Goal: Task Accomplishment & Management: Use online tool/utility

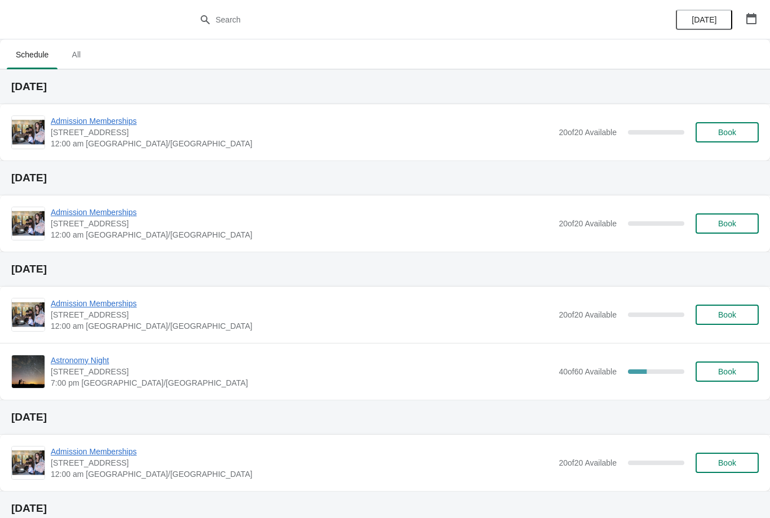
click at [742, 19] on button "button" at bounding box center [751, 18] width 20 height 20
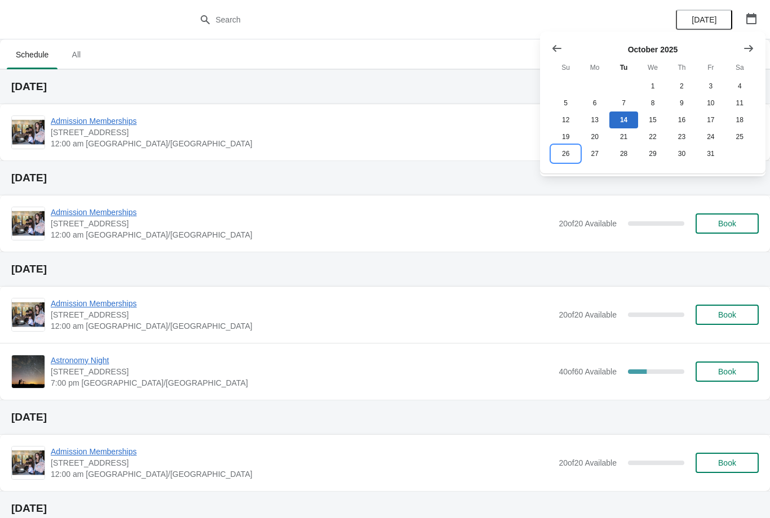
click at [568, 148] on button "26" at bounding box center [565, 153] width 29 height 17
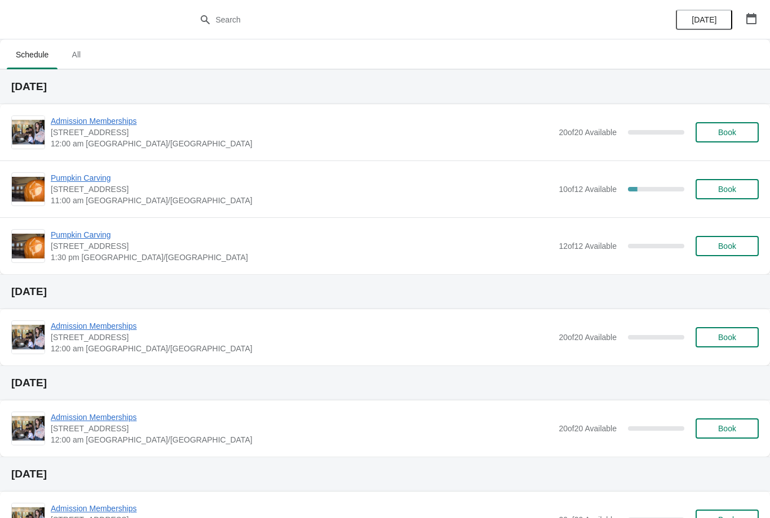
click at [83, 180] on span "Pumpkin Carving" at bounding box center [302, 177] width 502 height 11
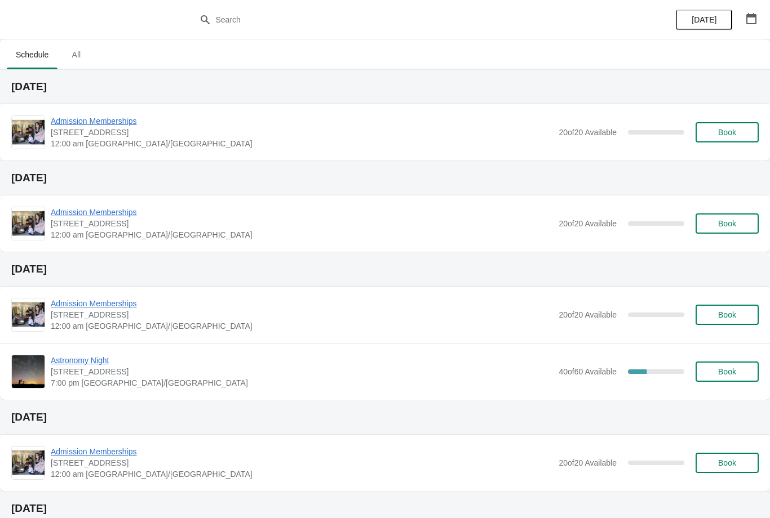
click at [749, 27] on button "button" at bounding box center [751, 18] width 20 height 20
click at [749, 20] on icon "button" at bounding box center [751, 18] width 11 height 11
click at [748, 26] on button "button" at bounding box center [751, 18] width 20 height 20
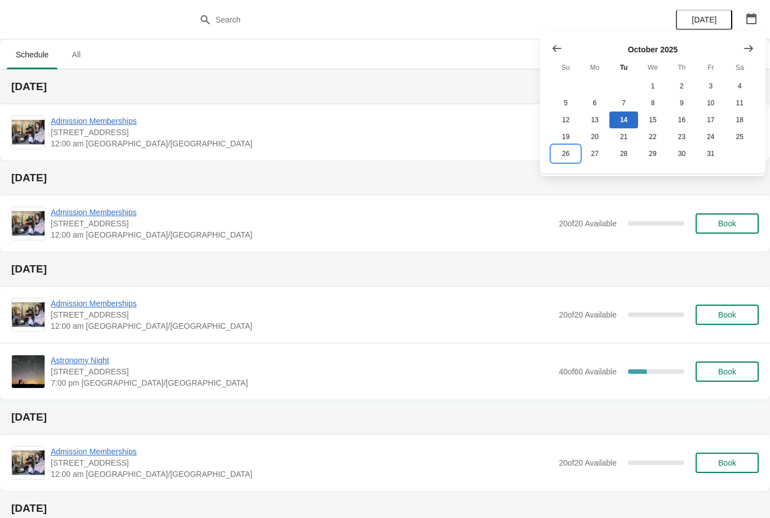
click at [564, 158] on button "26" at bounding box center [565, 153] width 29 height 17
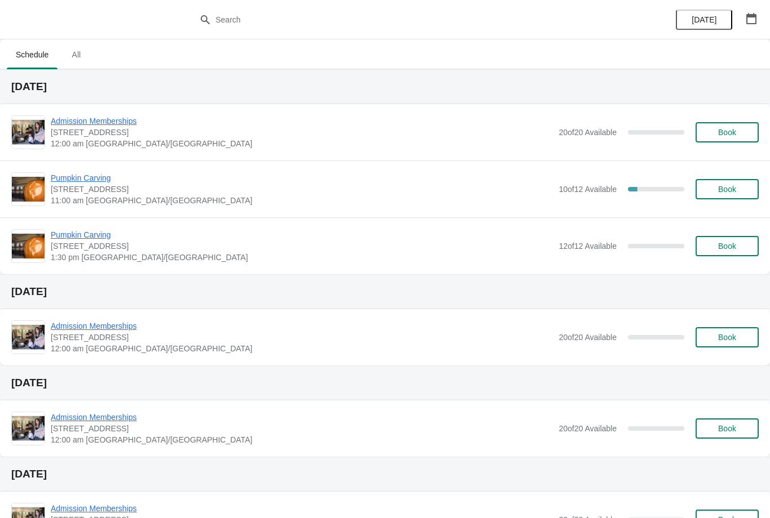
click at [718, 242] on span "Book" at bounding box center [727, 246] width 18 height 9
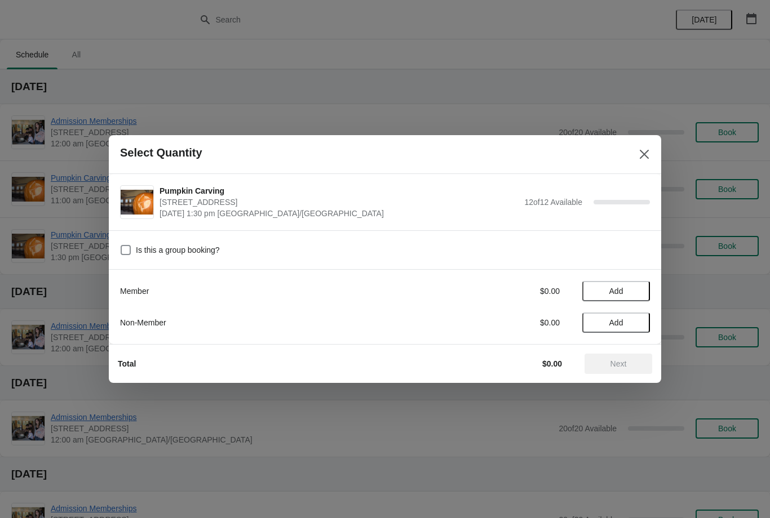
click at [611, 289] on span "Add" at bounding box center [616, 291] width 14 height 9
click at [642, 160] on button "Close" at bounding box center [644, 154] width 20 height 20
